Goal: Navigation & Orientation: Find specific page/section

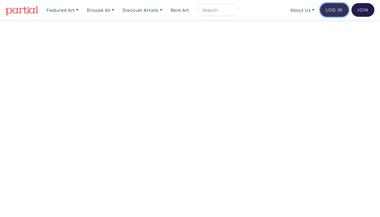
click at [331, 10] on link "Log In" at bounding box center [334, 10] width 29 height 14
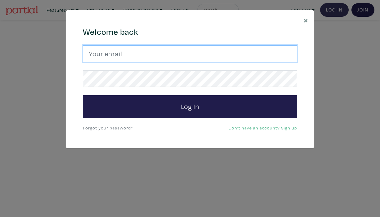
type input "info@martastares.com"
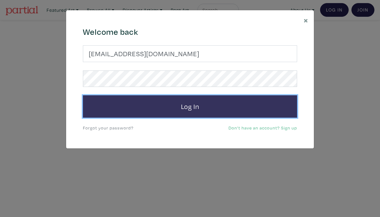
click at [196, 104] on button "Log In" at bounding box center [190, 106] width 214 height 22
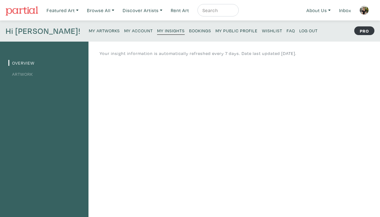
click at [89, 30] on small "My Artworks" at bounding box center [104, 31] width 31 height 6
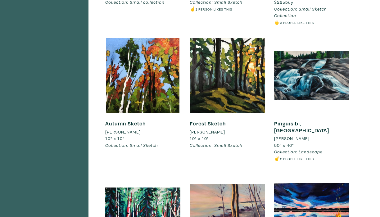
scroll to position [1922, 0]
